Goal: Task Accomplishment & Management: Manage account settings

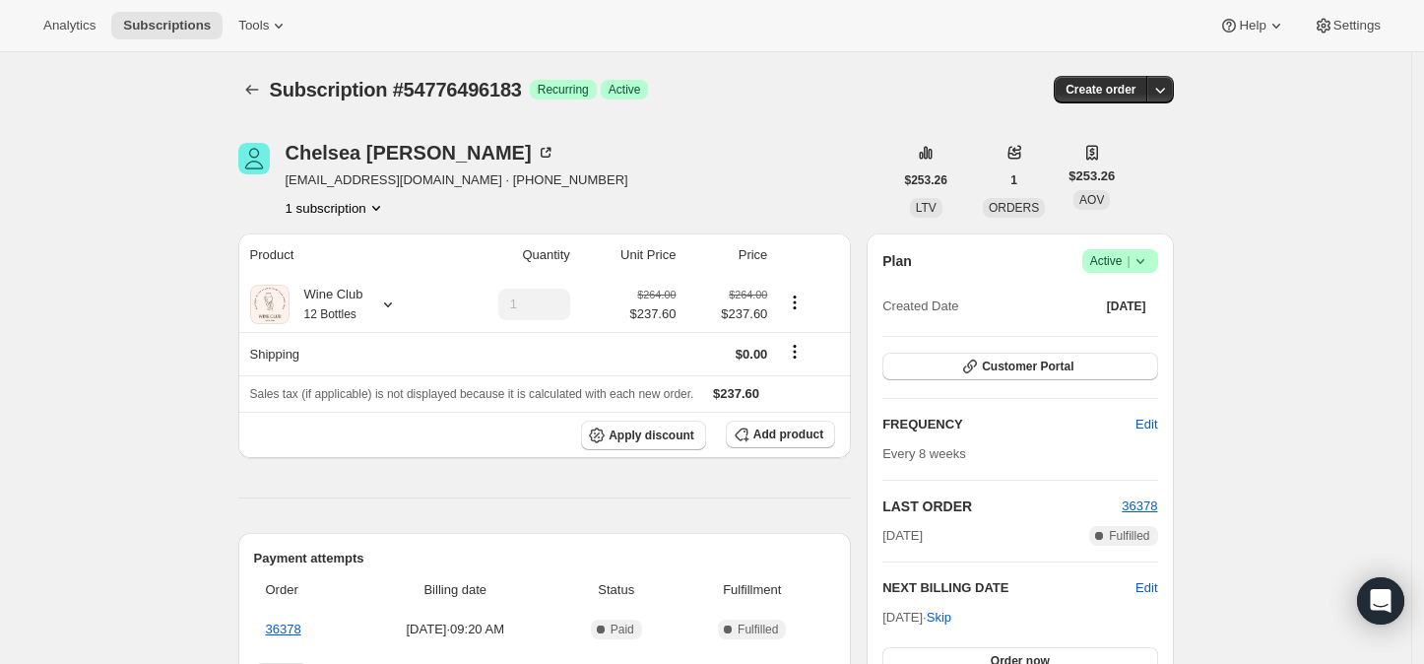
click at [1145, 264] on icon at bounding box center [1141, 261] width 20 height 20
click at [1123, 331] on span "Cancel subscription" at bounding box center [1127, 332] width 111 height 15
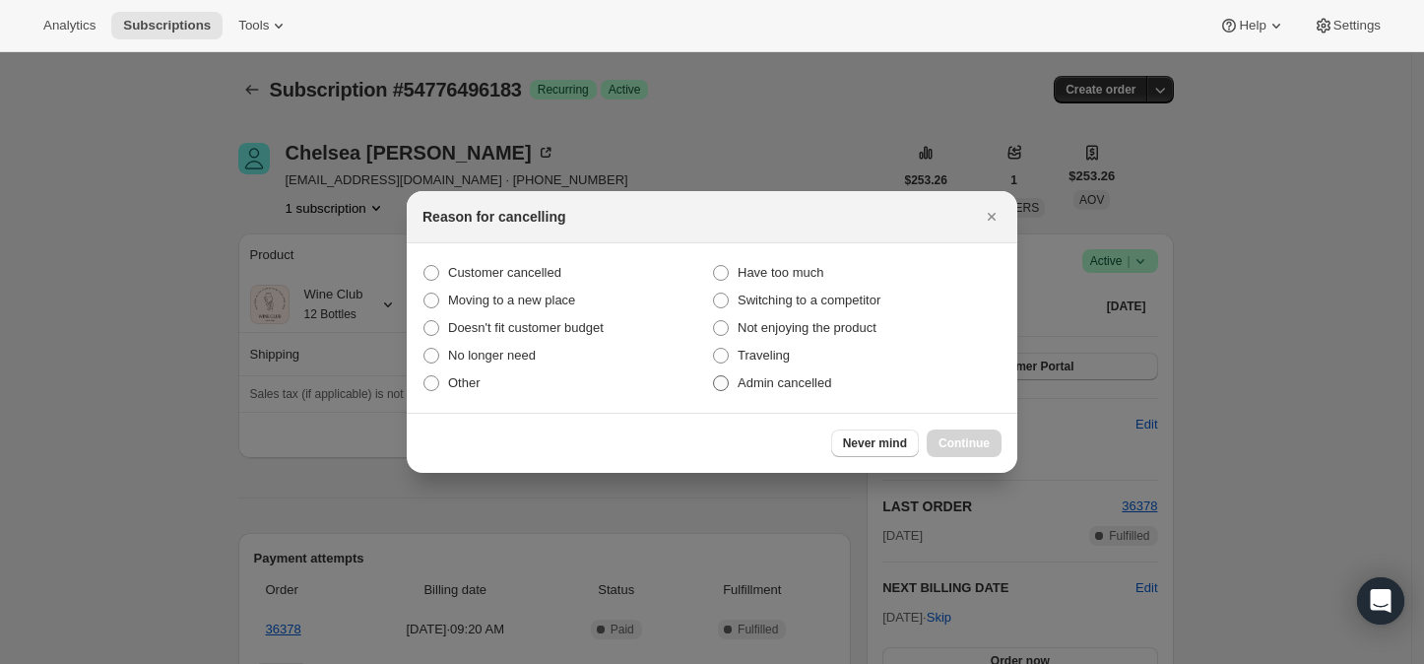
click at [718, 379] on span ":r21:" at bounding box center [721, 383] width 16 height 16
click at [714, 376] on input "Admin cancelled" at bounding box center [713, 375] width 1 height 1
radio input "true"
click at [946, 446] on span "Continue" at bounding box center [964, 443] width 51 height 16
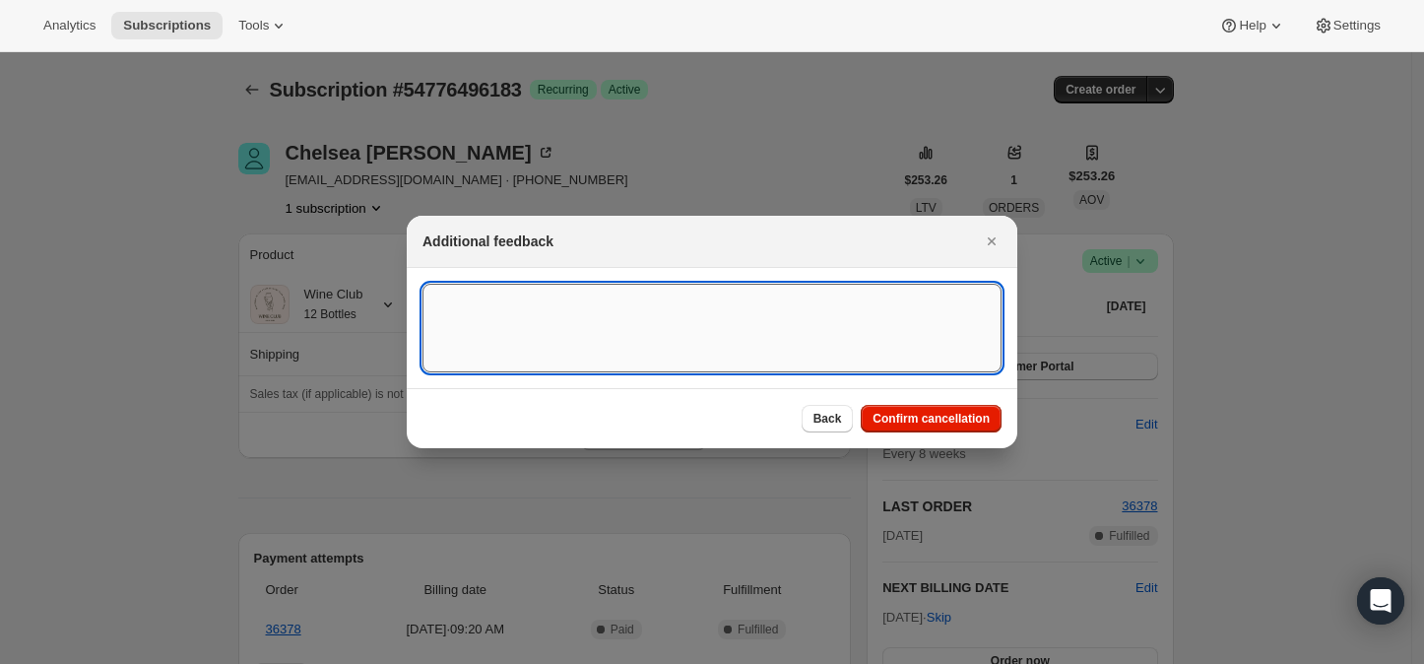
click at [610, 328] on textarea ":r21:" at bounding box center [712, 328] width 579 height 89
click at [456, 324] on textarea ":r21:" at bounding box center [712, 328] width 579 height 89
paste textarea "Thank you for your response. The reason for my request is not due to the qualit…"
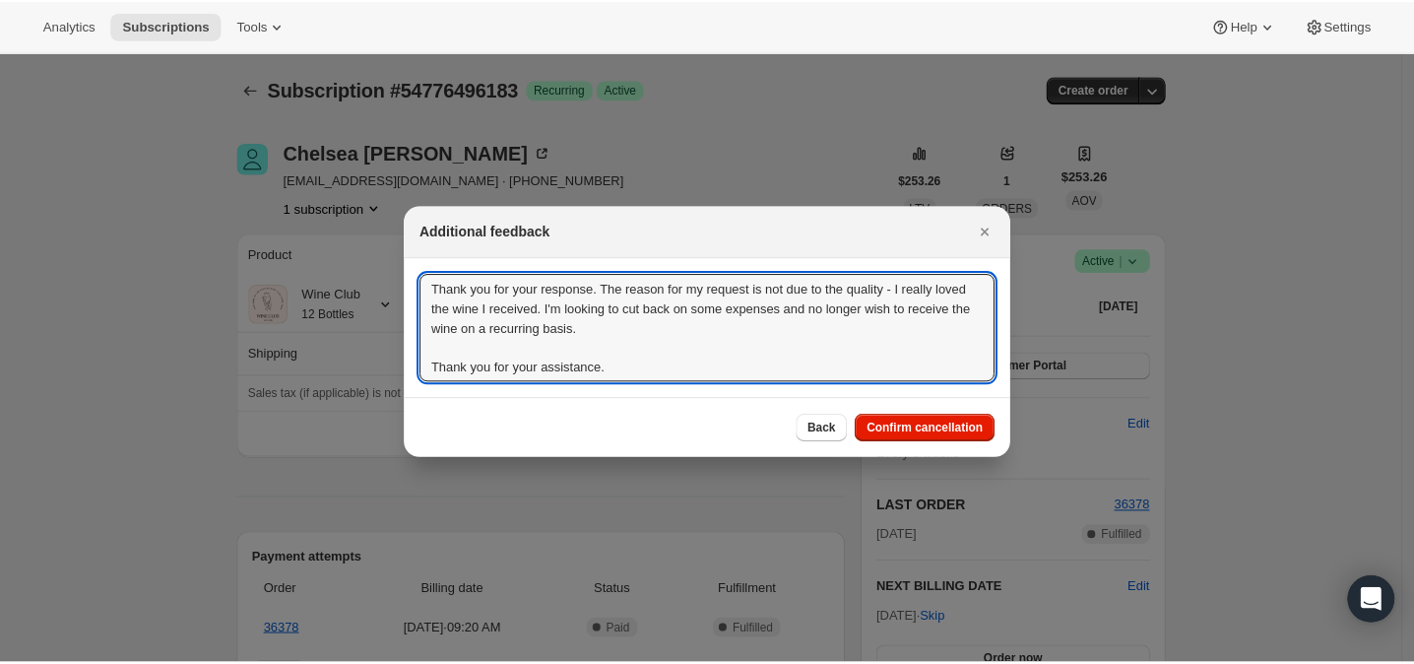
scroll to position [1, 0]
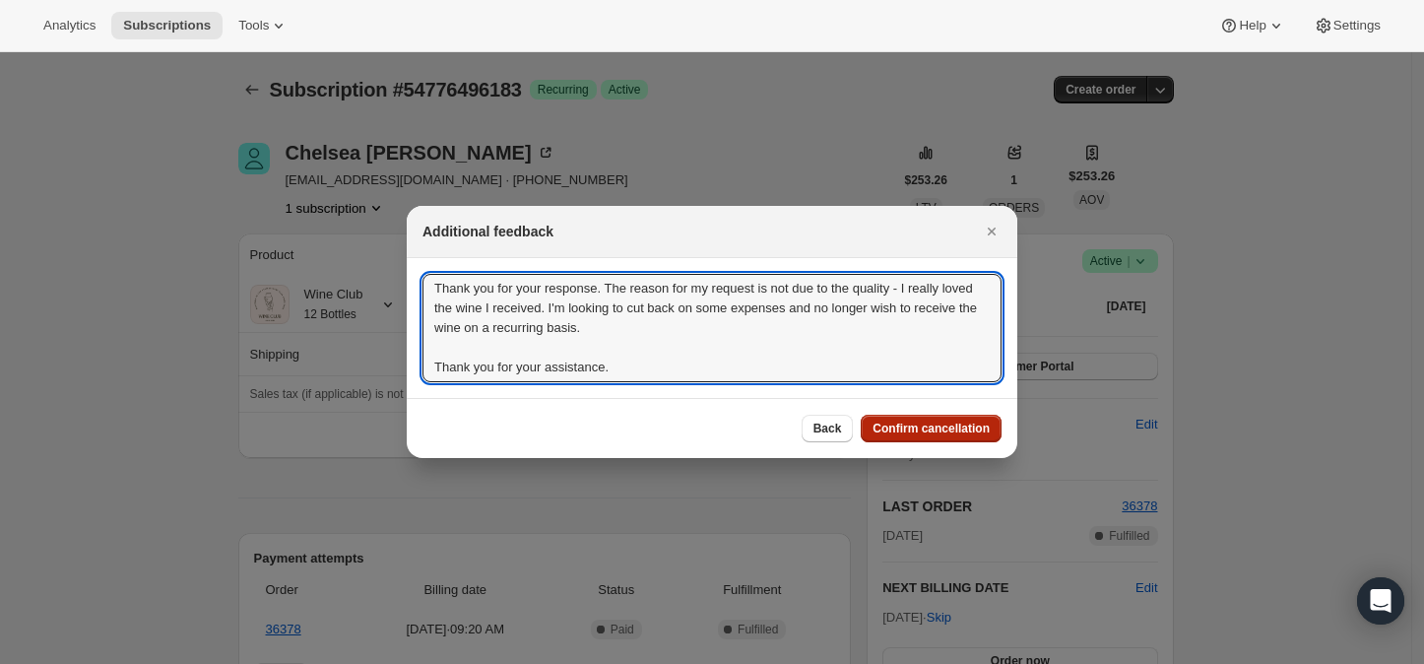
type textarea "Thank you for your response. The reason for my request is not due to the qualit…"
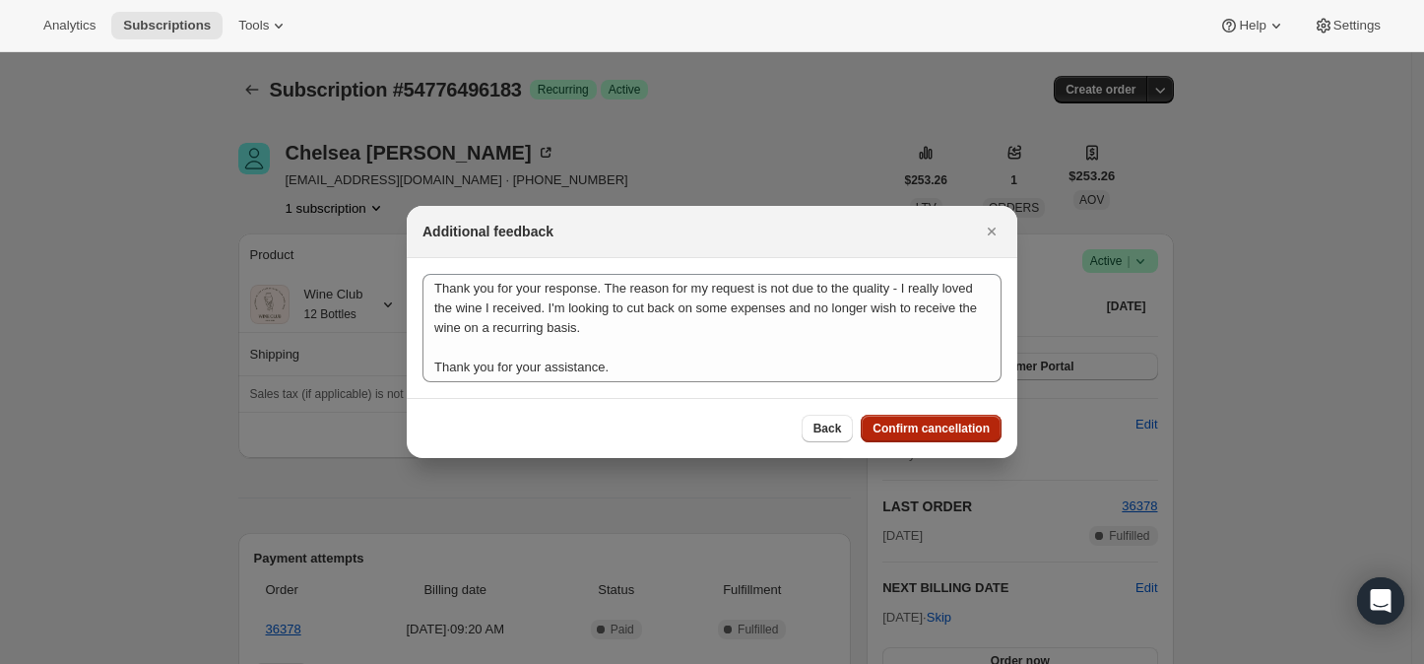
click at [914, 430] on span "Confirm cancellation" at bounding box center [931, 429] width 117 height 16
